Goal: Find specific page/section: Find specific page/section

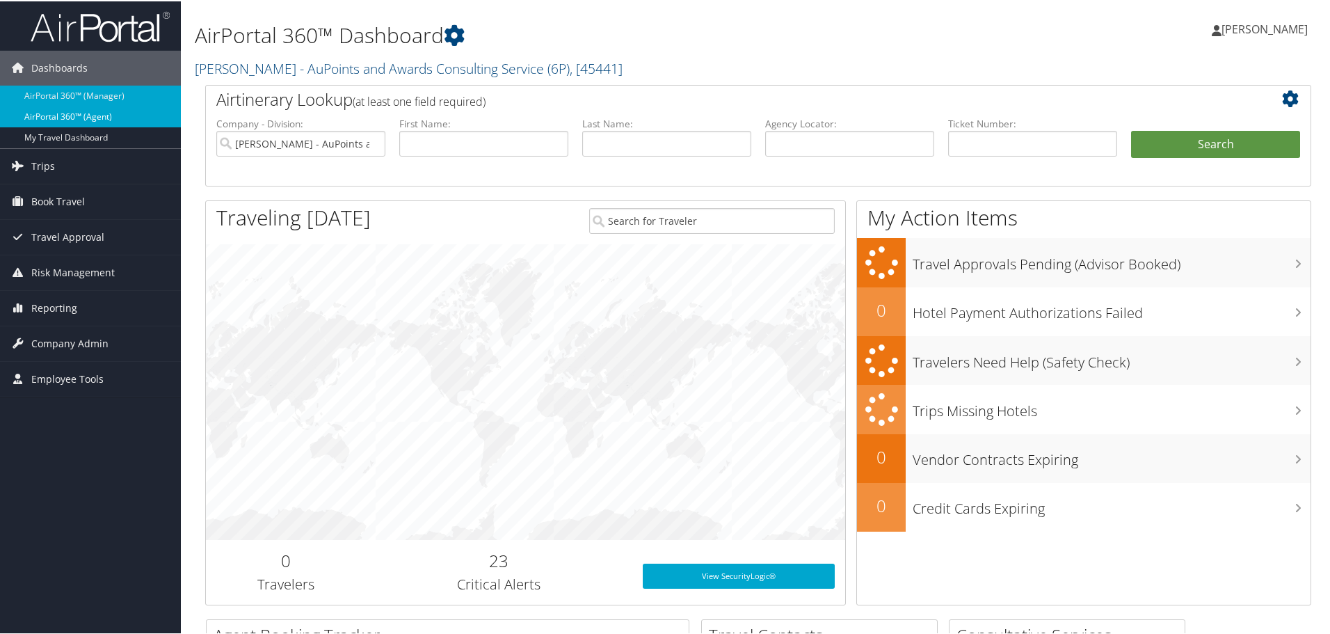
click at [92, 115] on link "AirPortal 360™ (Agent)" at bounding box center [90, 115] width 181 height 21
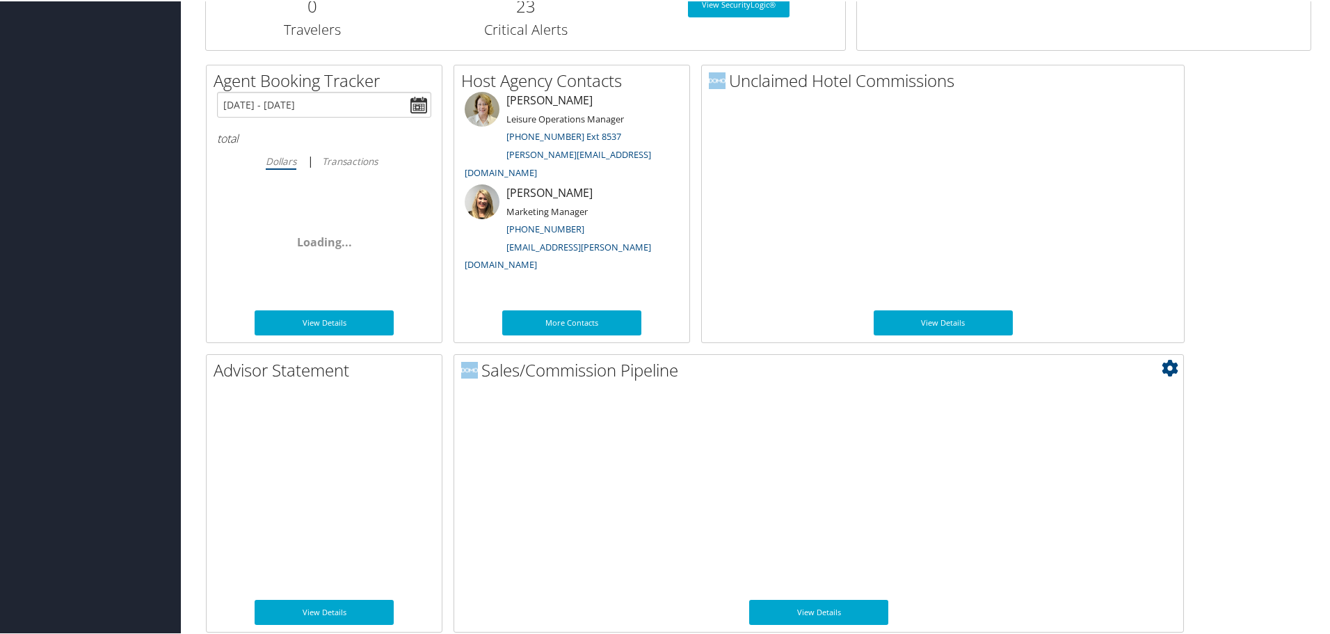
scroll to position [678, 0]
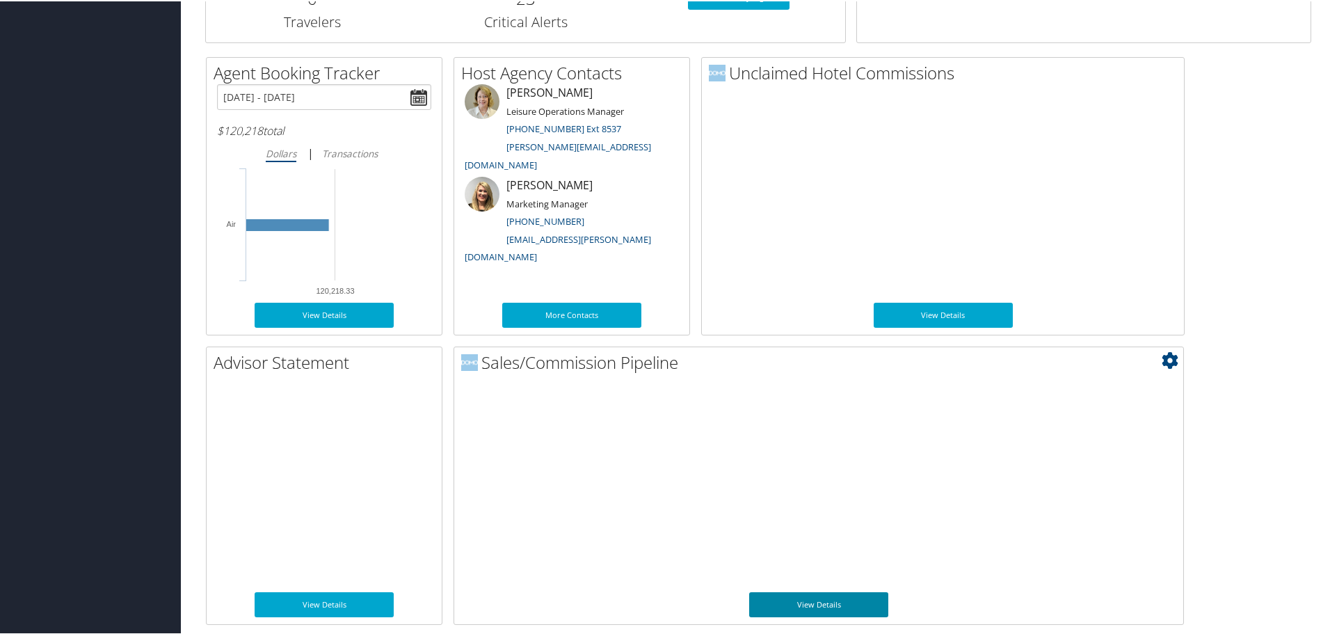
click at [853, 596] on link "View Details" at bounding box center [818, 602] width 139 height 25
